Goal: Task Accomplishment & Management: Manage account settings

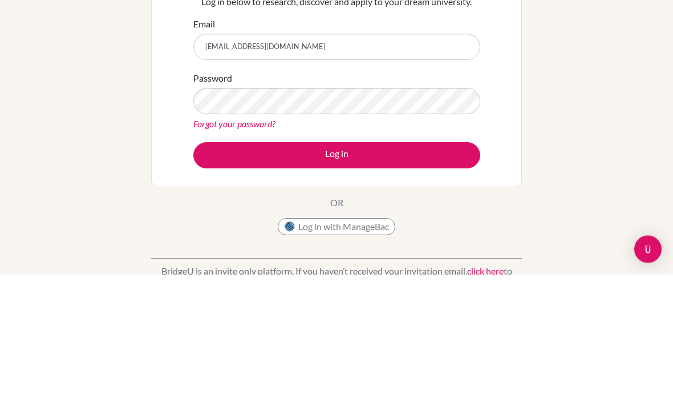
click at [336, 275] on button "Log in" at bounding box center [336, 288] width 287 height 26
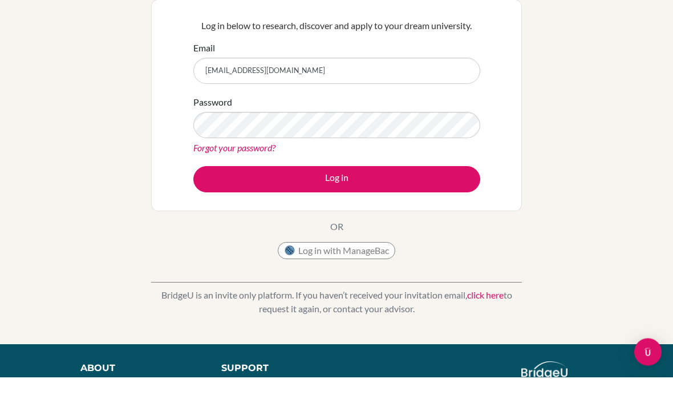
scroll to position [30, 0]
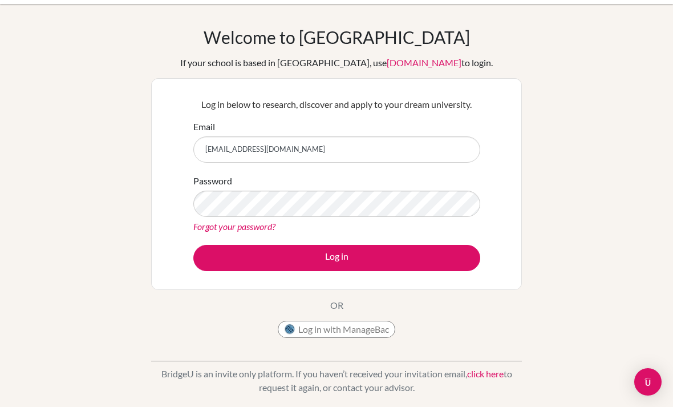
scroll to position [30, 0]
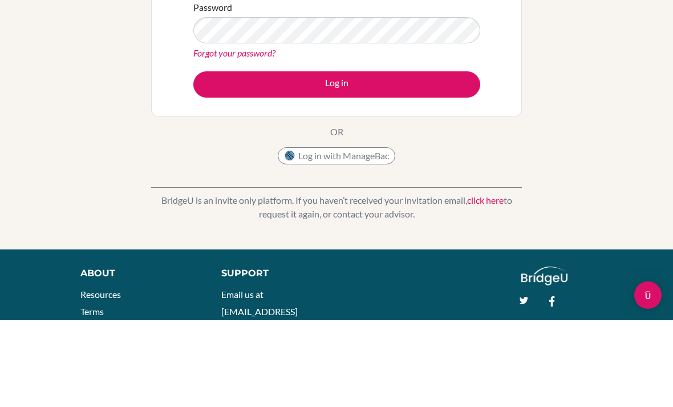
scroll to position [117, 0]
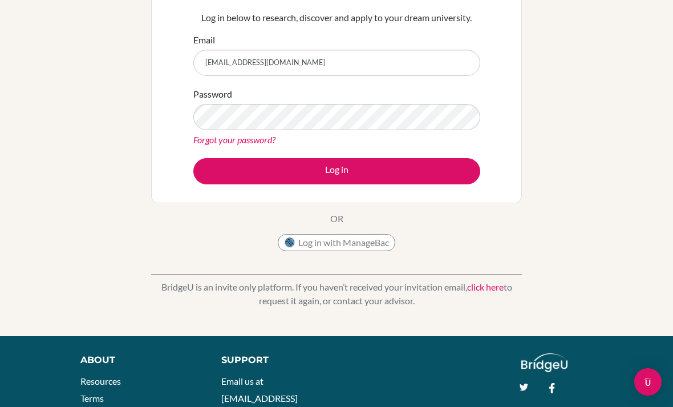
click at [433, 171] on button "Log in" at bounding box center [336, 171] width 287 height 26
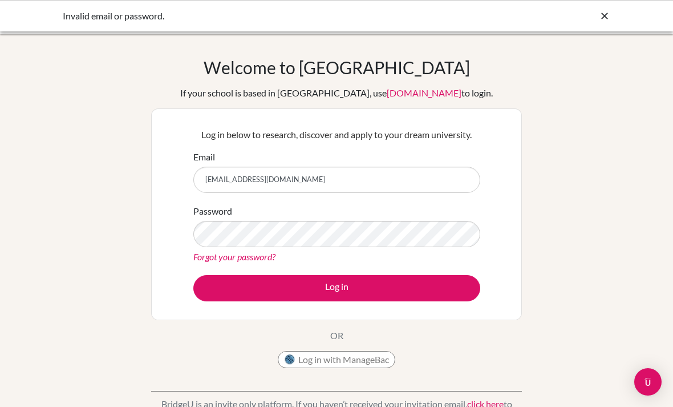
click at [558, 49] on div "Welcome to BridgeU If your school is based in China, use app.bridge-u.com.cn to…" at bounding box center [336, 243] width 673 height 419
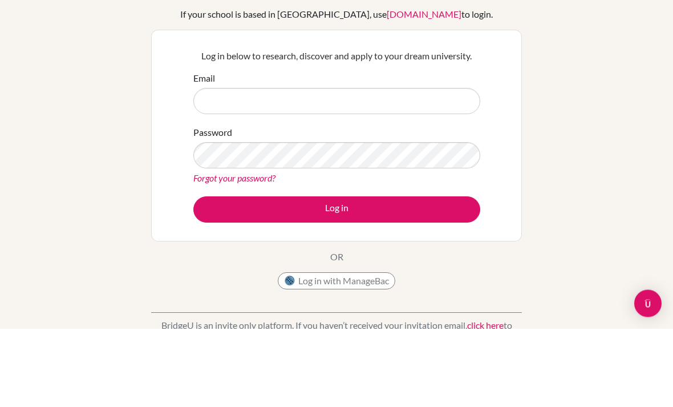
scroll to position [79, 0]
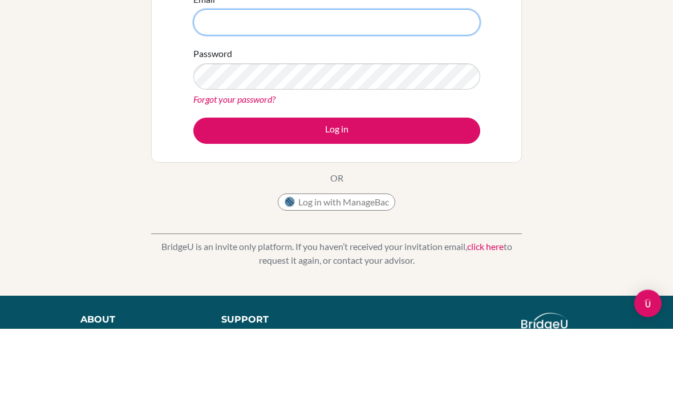
type input "[EMAIL_ADDRESS][DOMAIN_NAME]"
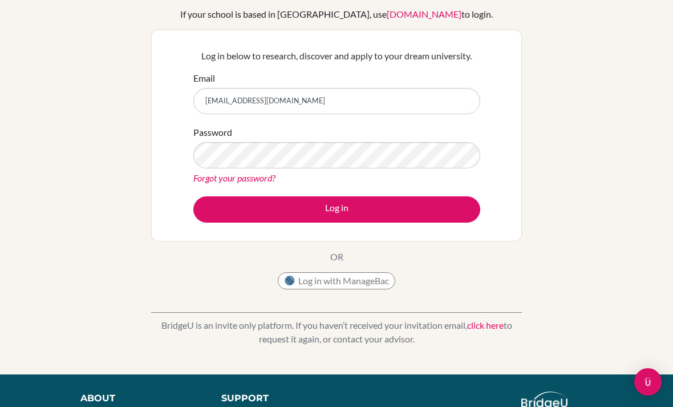
click at [442, 209] on button "Log in" at bounding box center [336, 209] width 287 height 26
